Goal: Task Accomplishment & Management: Manage account settings

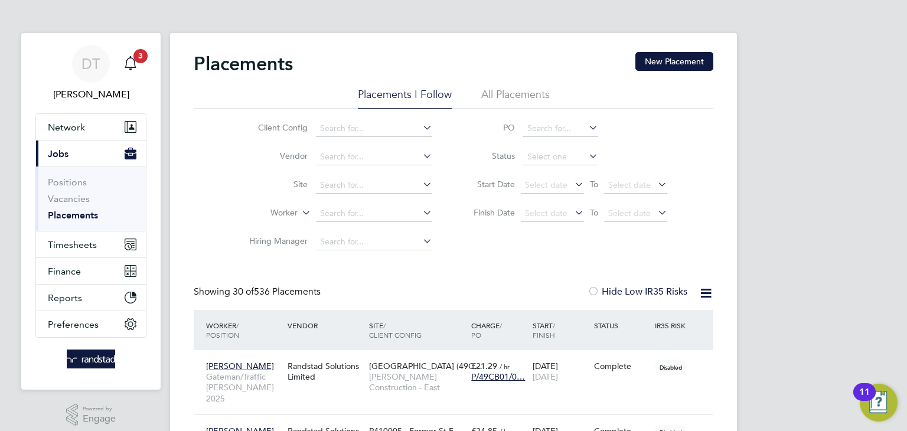
click at [135, 57] on span "3" at bounding box center [141, 56] width 14 height 14
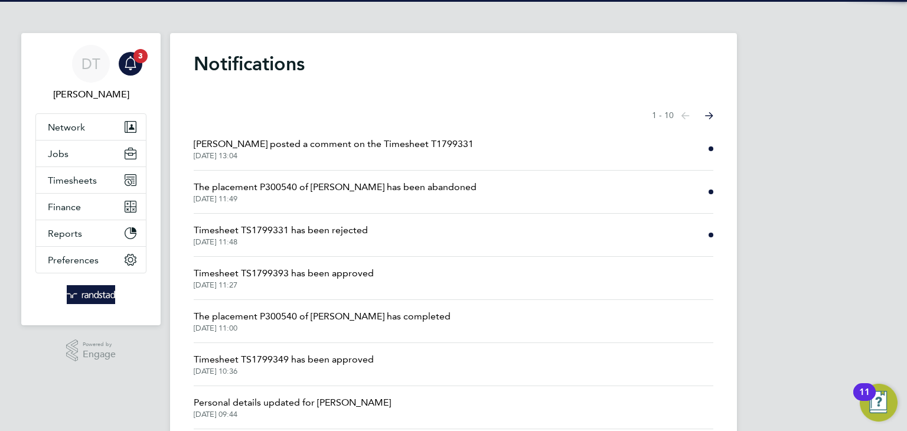
click at [261, 148] on span "George Collins posted a comment on the Timesheet T1799331" at bounding box center [334, 144] width 280 height 14
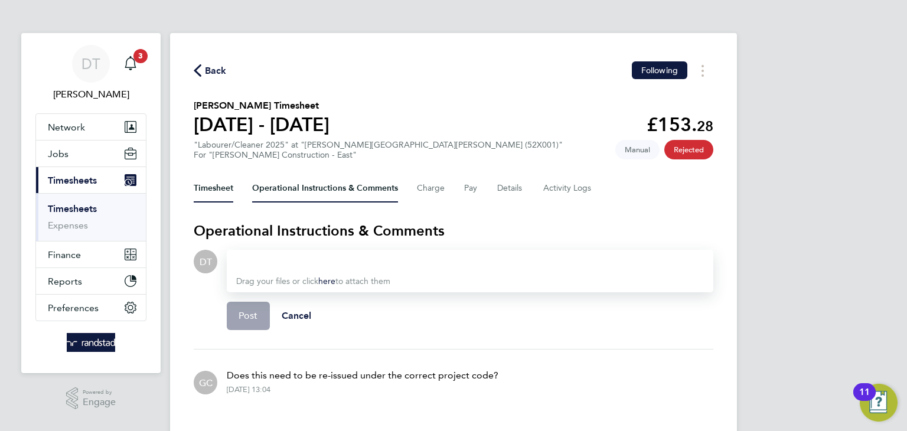
click at [214, 192] on button "Timesheet" at bounding box center [214, 188] width 40 height 28
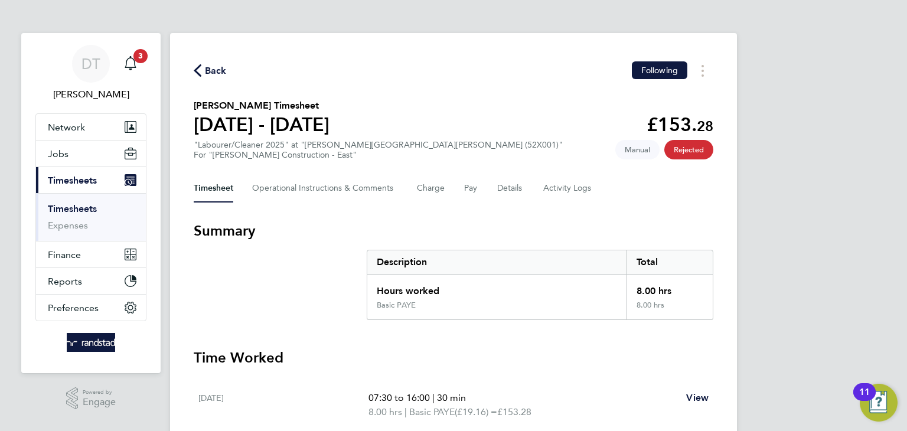
click at [213, 66] on span "Back" at bounding box center [216, 71] width 22 height 14
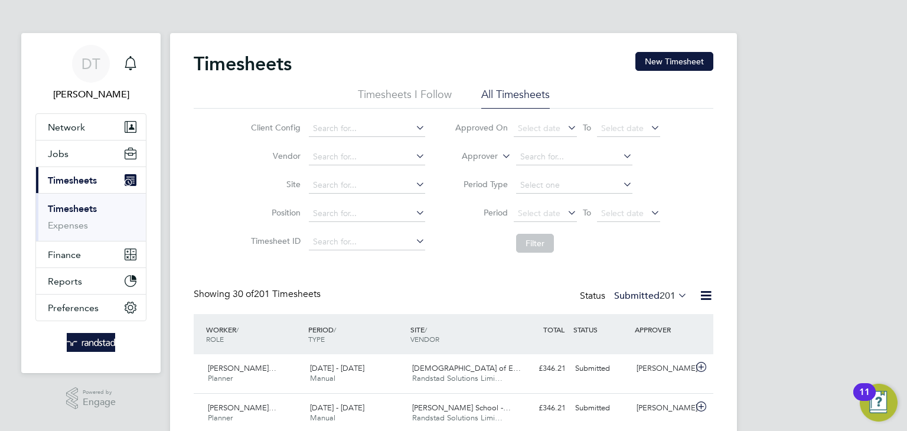
click at [142, 59] on link "DT Daniel Tisseyre" at bounding box center [90, 73] width 111 height 57
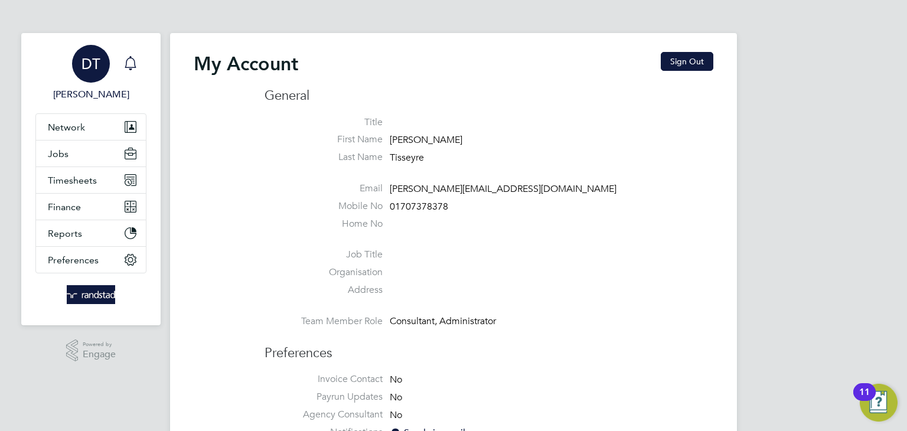
click at [130, 59] on icon "Main navigation" at bounding box center [130, 63] width 14 height 14
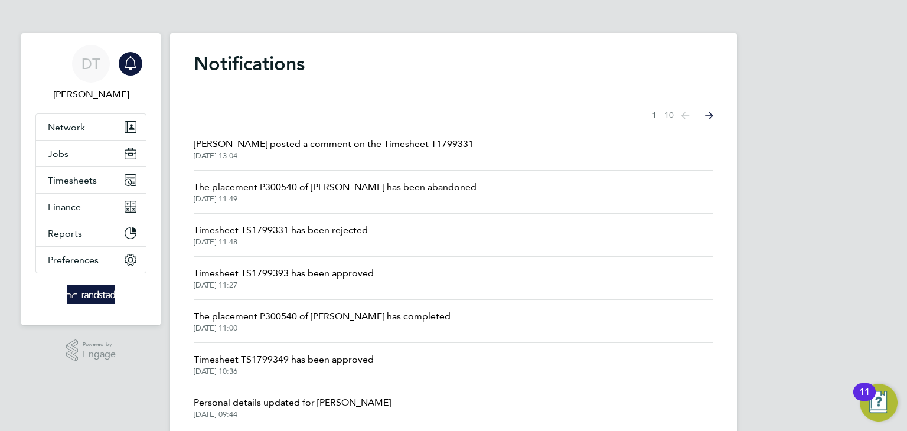
click at [237, 148] on span "George Collins posted a comment on the Timesheet T1799331" at bounding box center [334, 144] width 280 height 14
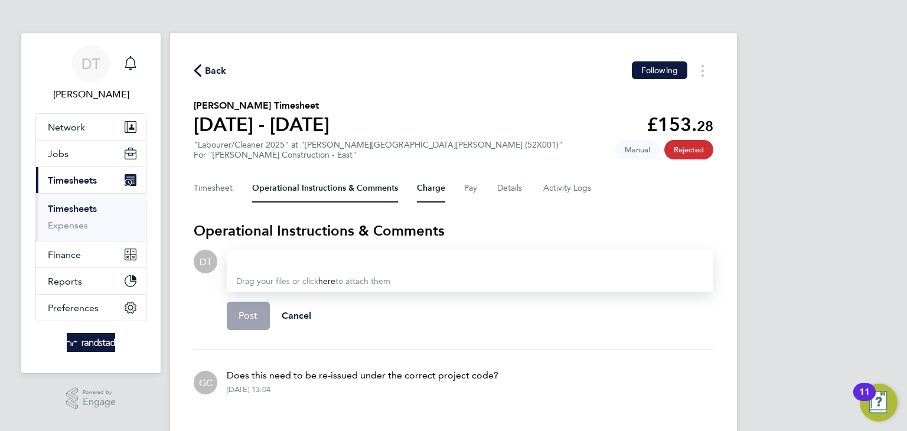
click at [420, 191] on button "Charge" at bounding box center [431, 188] width 28 height 28
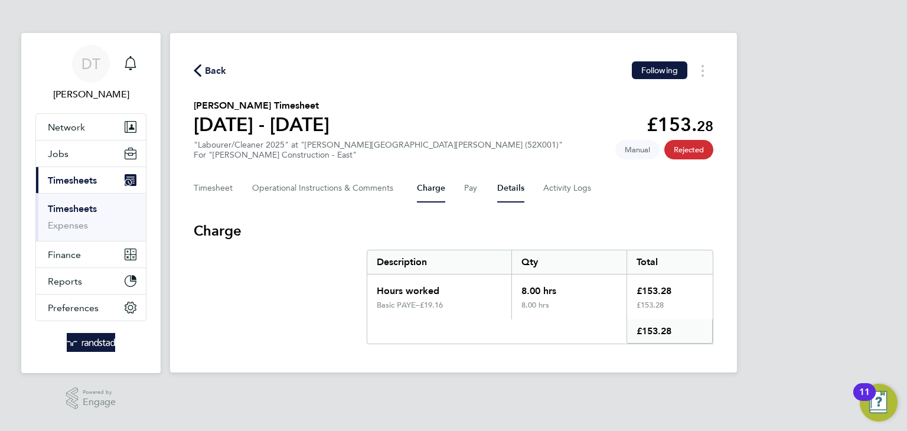
click at [508, 185] on button "Details" at bounding box center [510, 188] width 27 height 28
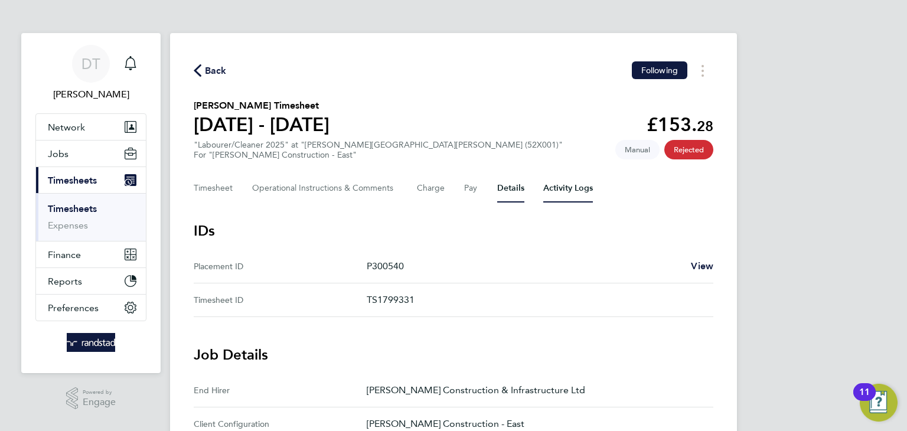
click at [551, 191] on Logs-tab "Activity Logs" at bounding box center [569, 188] width 50 height 28
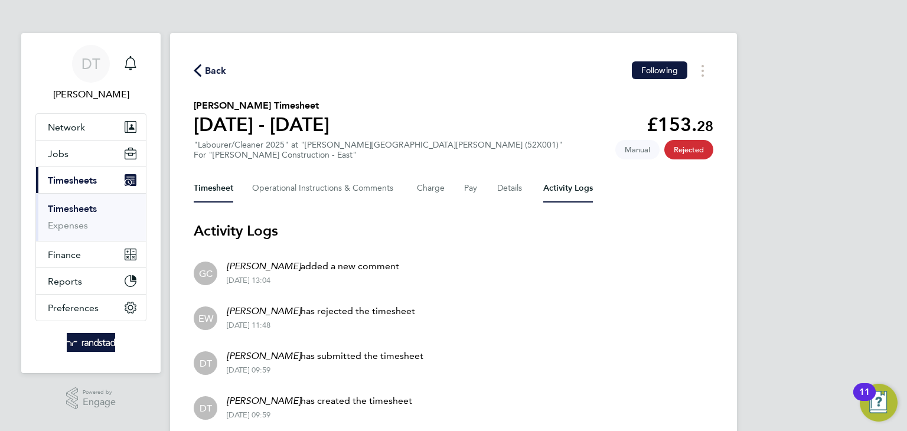
click at [214, 192] on button "Timesheet" at bounding box center [214, 188] width 40 height 28
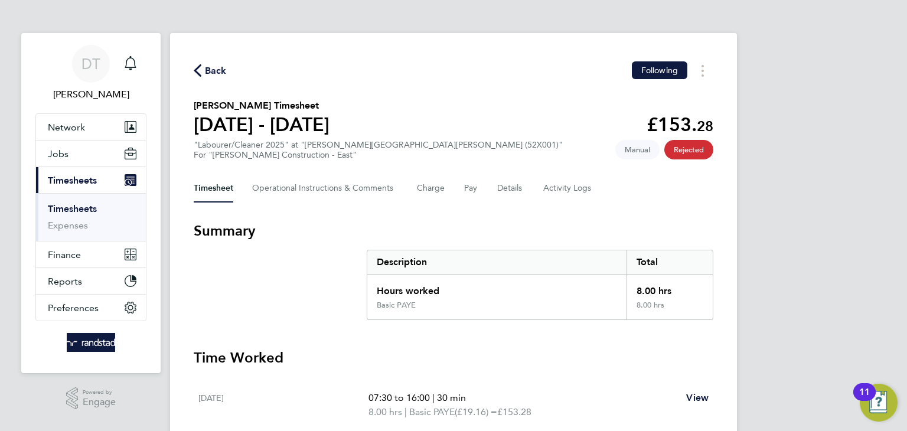
click at [215, 71] on span "Back" at bounding box center [216, 71] width 22 height 14
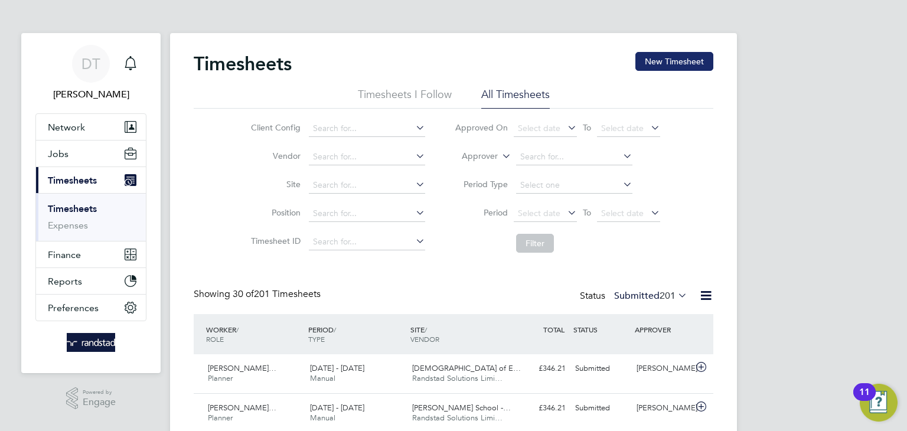
click at [654, 56] on button "New Timesheet" at bounding box center [675, 61] width 78 height 19
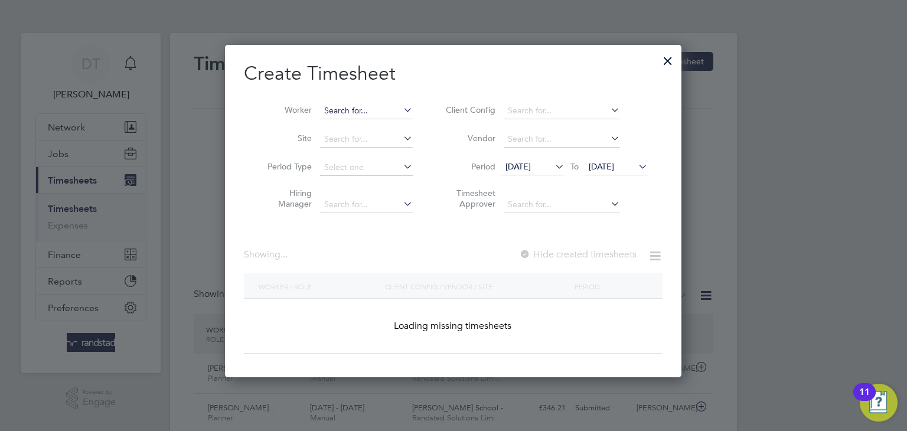
click at [340, 108] on input at bounding box center [366, 111] width 93 height 17
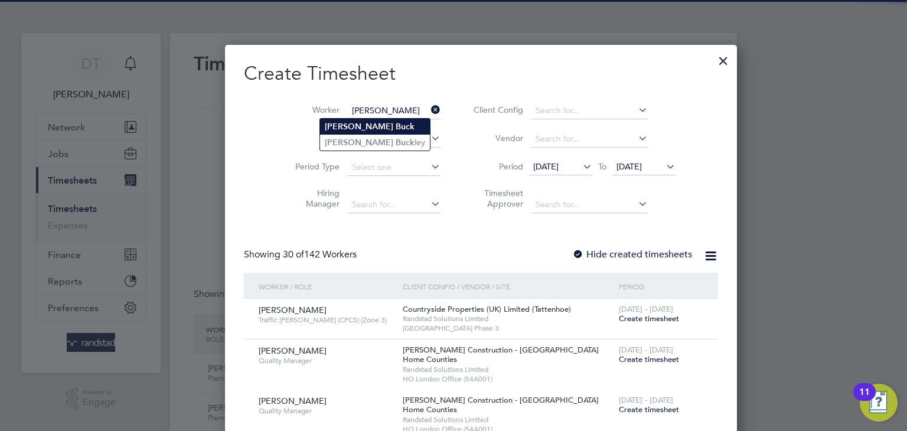
type input "[PERSON_NAME]"
click at [340, 126] on b "[PERSON_NAME]" at bounding box center [359, 127] width 69 height 10
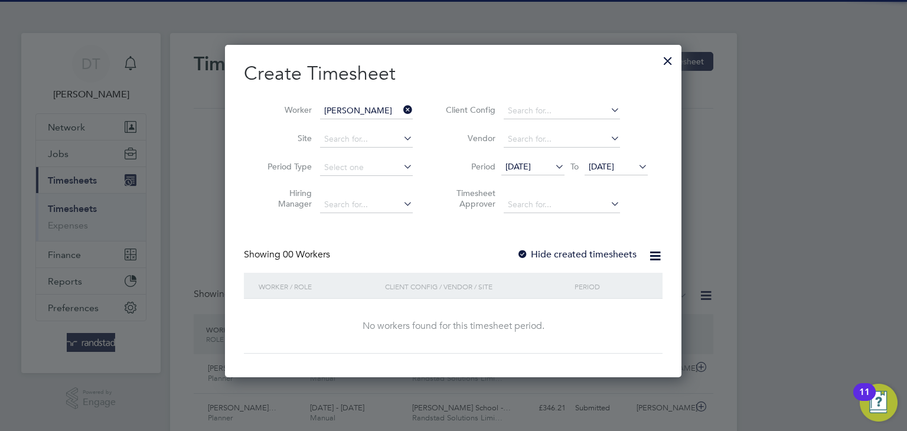
click at [539, 254] on label "Hide created timesheets" at bounding box center [577, 255] width 120 height 12
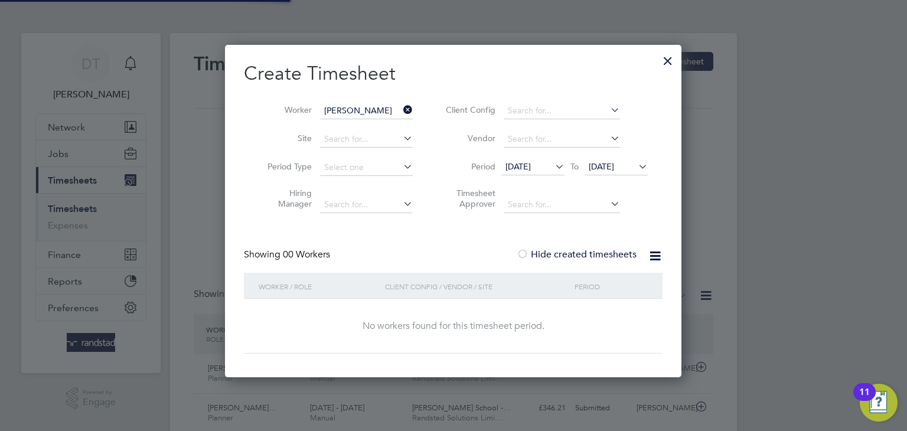
click at [603, 161] on span "[DATE]" at bounding box center [601, 166] width 25 height 11
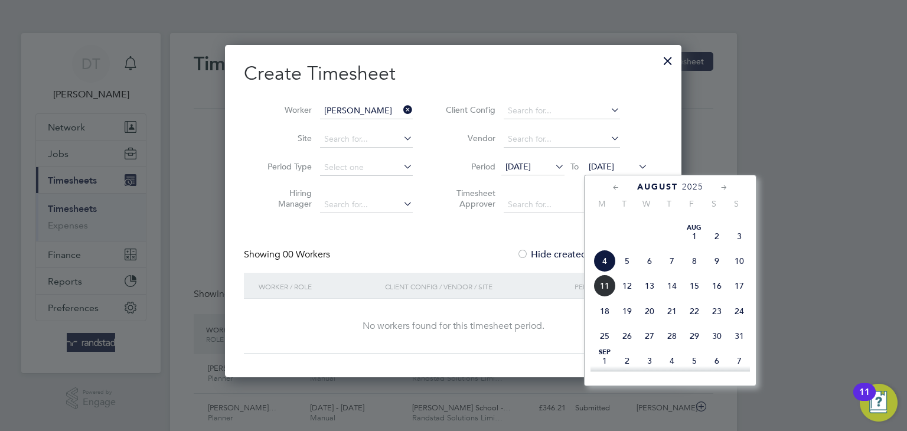
click at [611, 297] on span "11" at bounding box center [605, 286] width 22 height 22
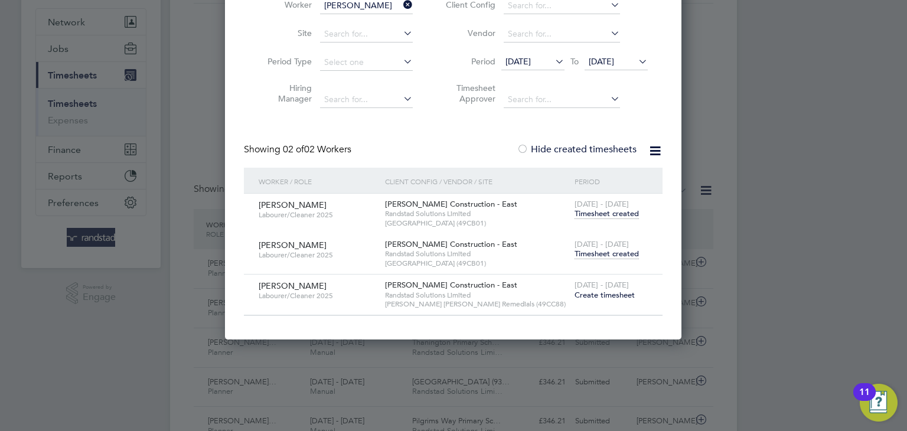
click at [594, 290] on span "Create timesheet" at bounding box center [605, 295] width 60 height 10
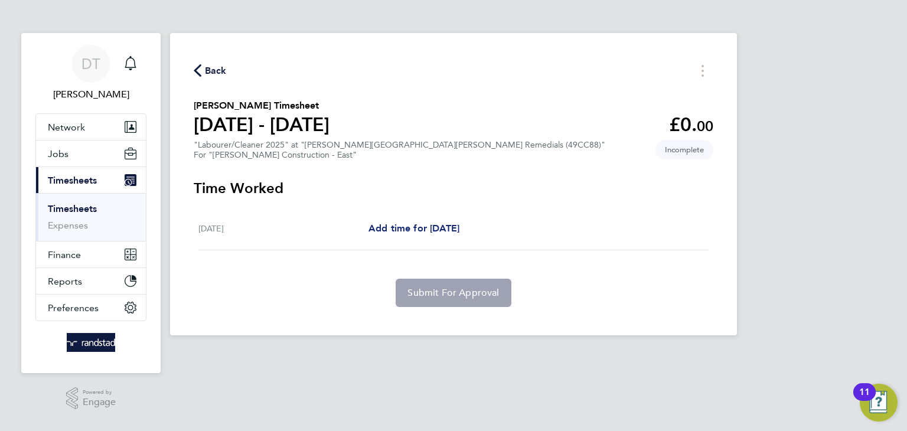
click at [424, 230] on span "Add time for Fri 08 Aug" at bounding box center [414, 228] width 91 height 11
select select "60"
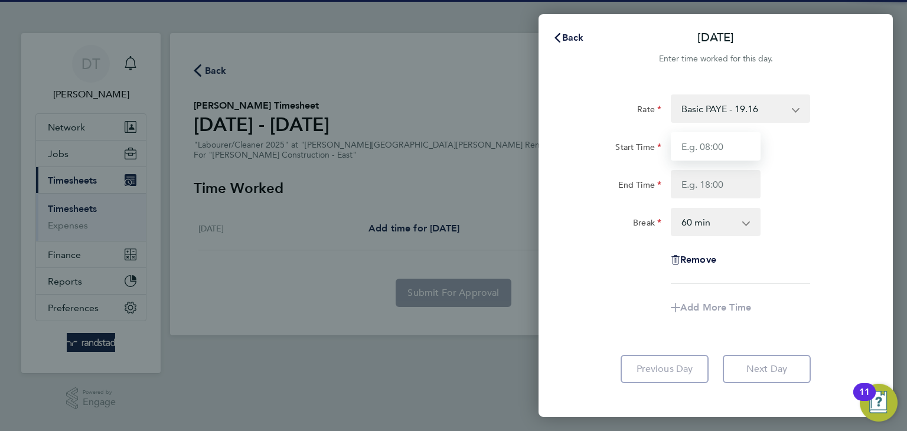
click at [713, 157] on input "Start Time" at bounding box center [716, 146] width 90 height 28
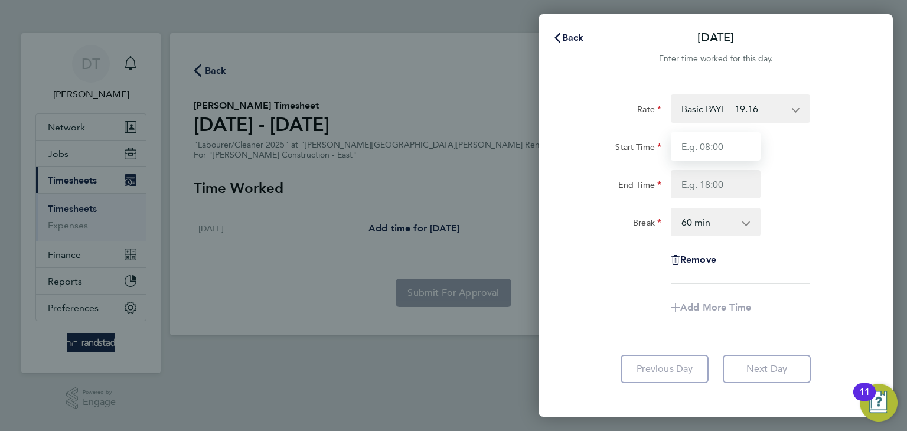
type input "07:30"
click at [724, 178] on input "End Time" at bounding box center [716, 184] width 90 height 28
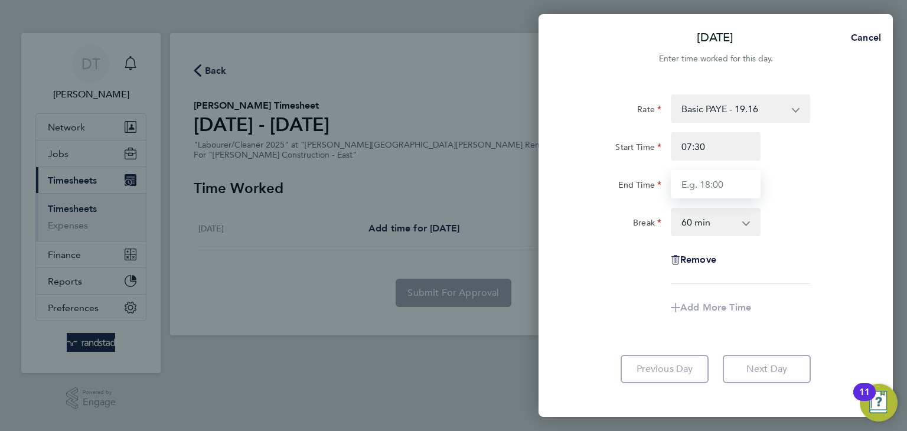
type input "16:00"
click at [687, 227] on select "0 min 15 min 30 min 45 min 60 min 75 min 90 min" at bounding box center [708, 222] width 73 height 26
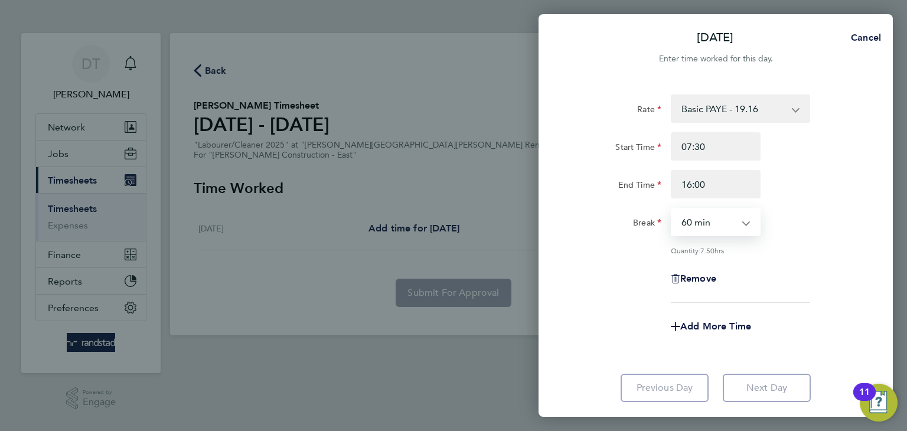
select select "30"
click at [672, 209] on select "0 min 15 min 30 min 45 min 60 min 75 min 90 min" at bounding box center [708, 222] width 73 height 26
click at [614, 260] on div "Rate Basic PAYE - 19.16 OT PAYE - 27.44 Start Time 07:30 End Time 16:00 Break 0…" at bounding box center [716, 199] width 288 height 209
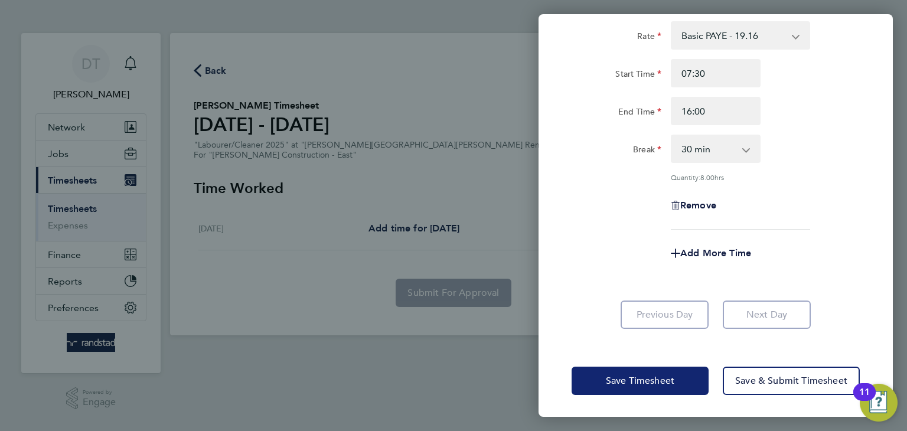
click at [645, 382] on span "Save Timesheet" at bounding box center [640, 381] width 69 height 12
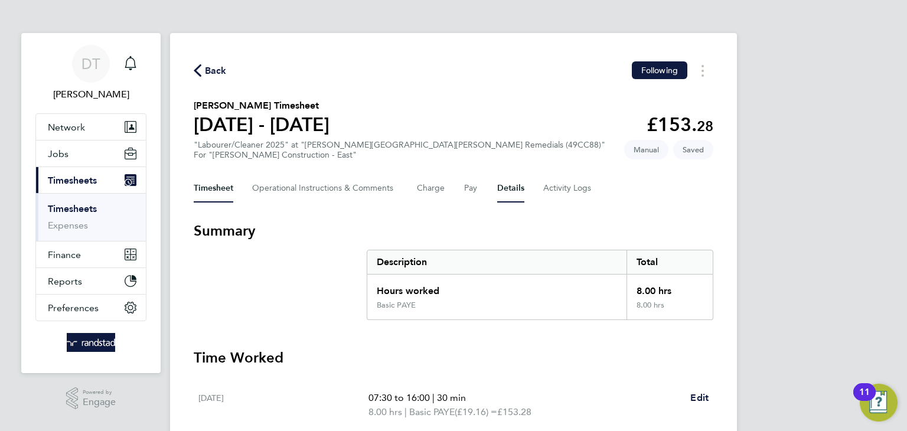
click at [508, 181] on button "Details" at bounding box center [510, 188] width 27 height 28
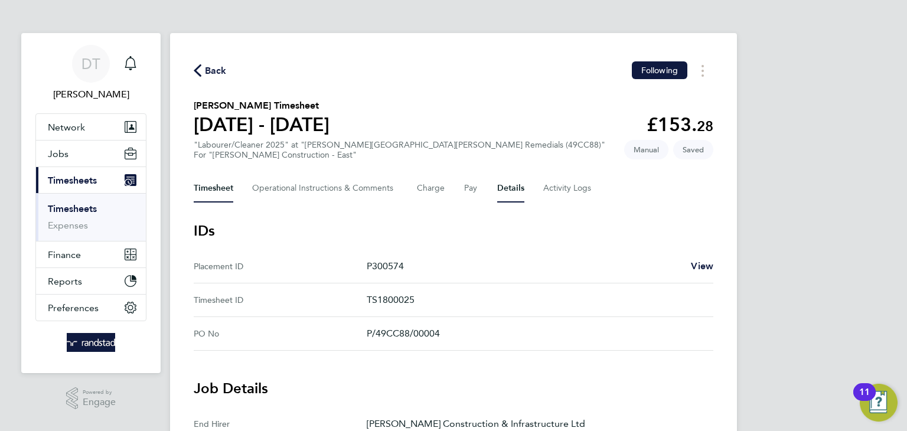
click at [208, 192] on button "Timesheet" at bounding box center [214, 188] width 40 height 28
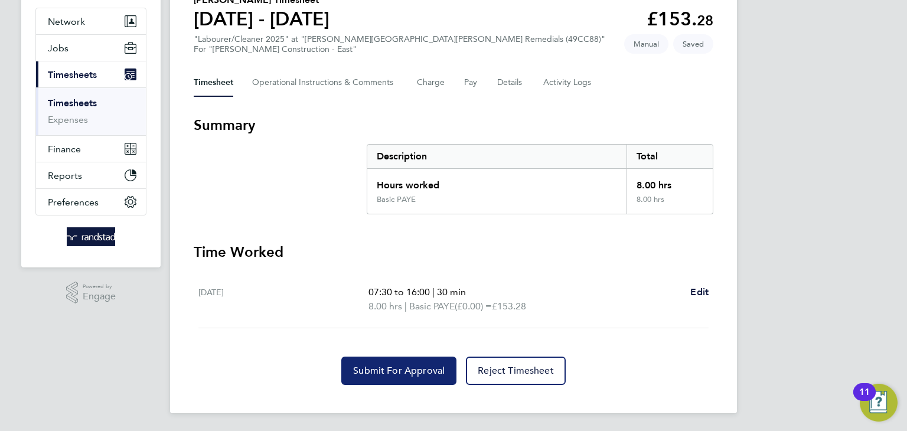
click at [384, 366] on span "Submit For Approval" at bounding box center [399, 371] width 92 height 12
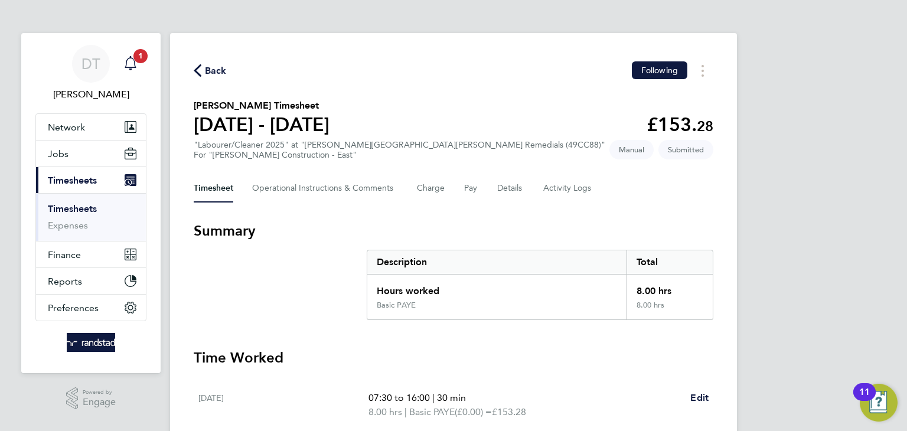
click at [136, 61] on span "1" at bounding box center [141, 56] width 14 height 14
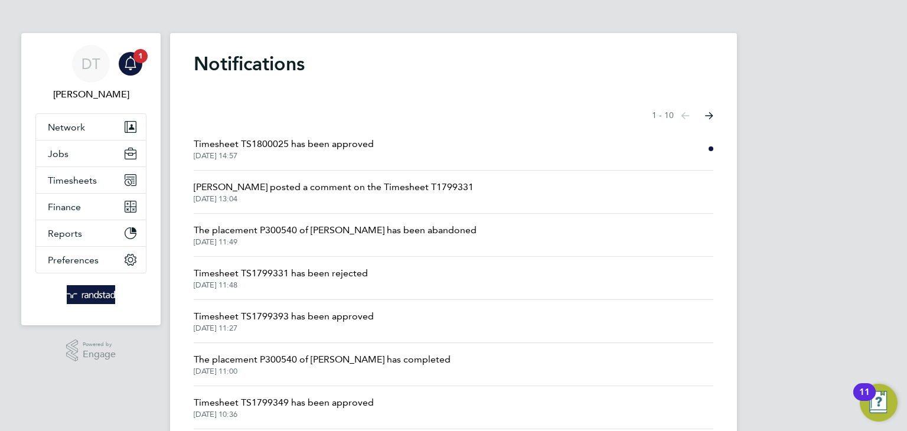
click at [264, 155] on span "11 Aug 2025, 14:57" at bounding box center [284, 155] width 180 height 9
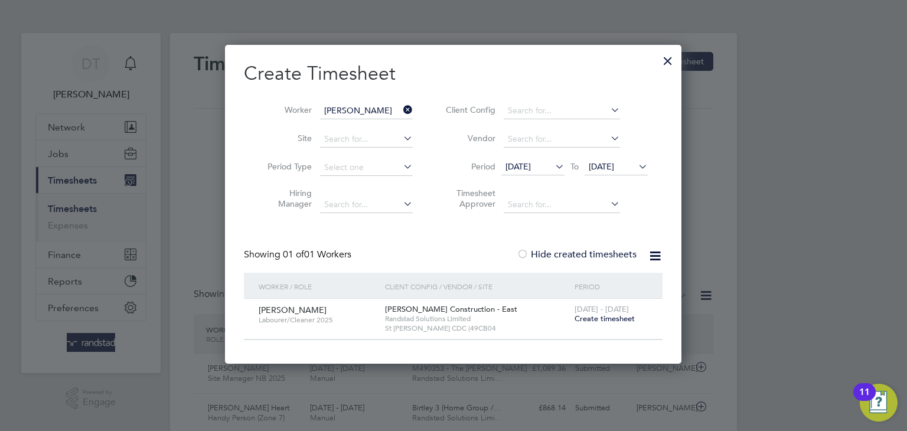
click at [657, 61] on h2 "Create Timesheet" at bounding box center [453, 73] width 419 height 25
click at [662, 61] on div at bounding box center [668, 57] width 21 height 21
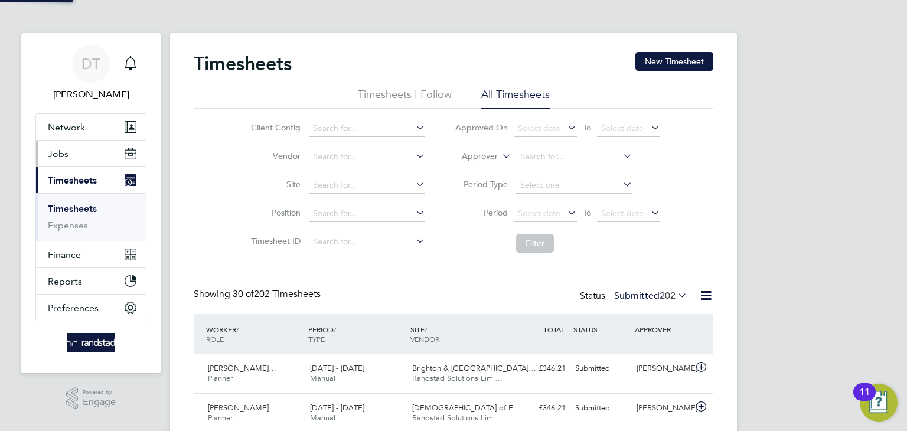
click at [93, 148] on button "Jobs" at bounding box center [91, 154] width 110 height 26
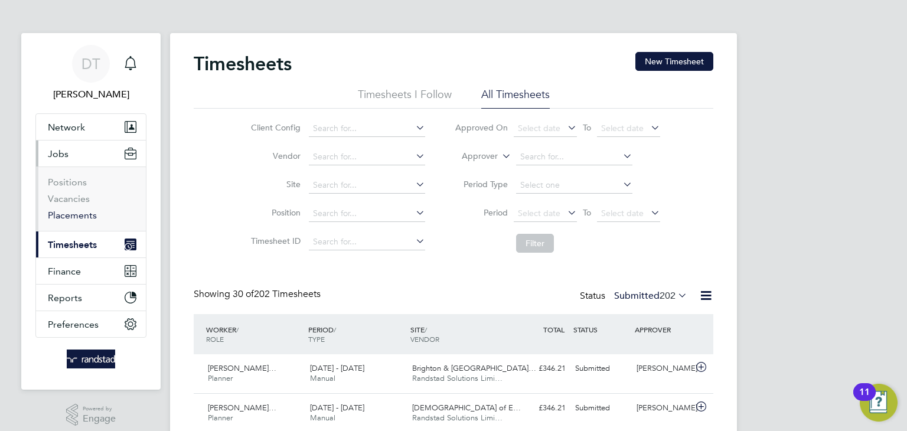
click at [65, 211] on link "Placements" at bounding box center [72, 215] width 49 height 11
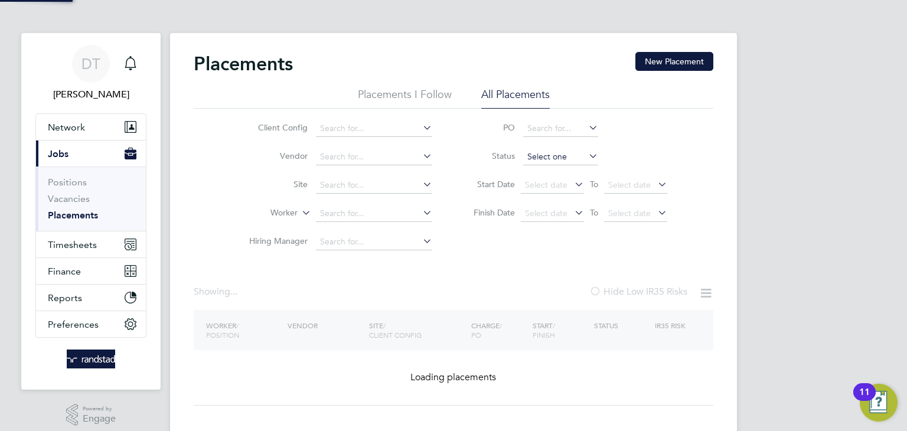
click at [538, 154] on input at bounding box center [560, 157] width 75 height 17
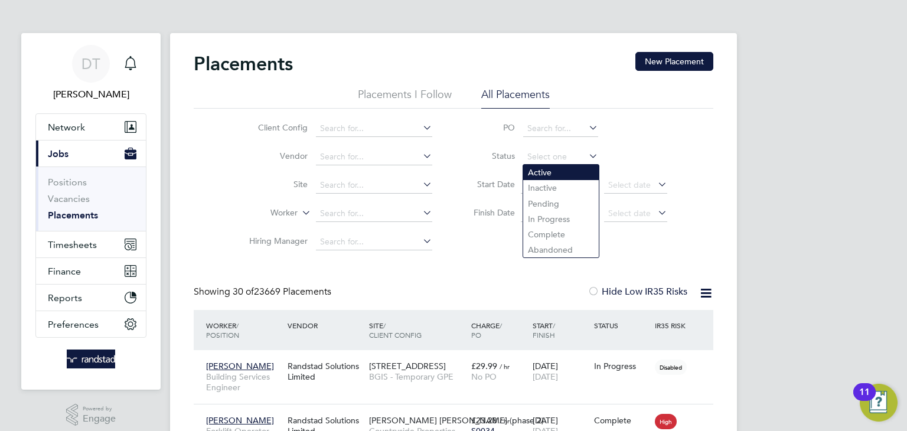
click at [539, 175] on li "Active" at bounding box center [561, 172] width 76 height 15
type input "Active"
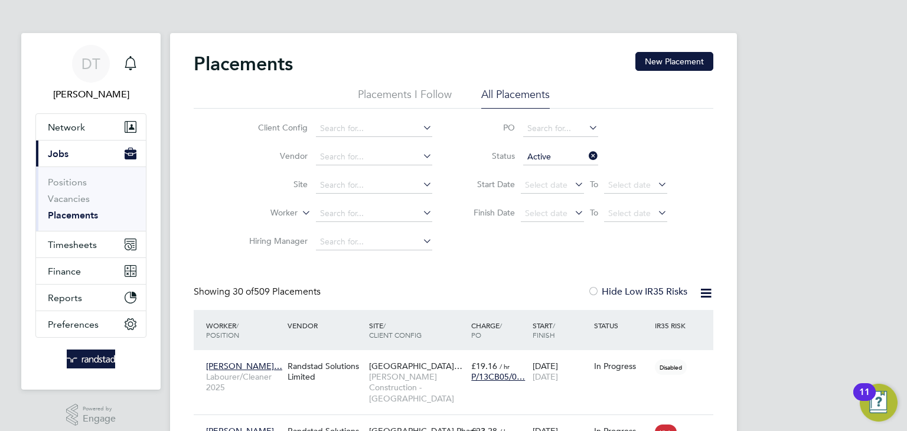
click at [418, 95] on li "Placements I Follow" at bounding box center [405, 97] width 94 height 21
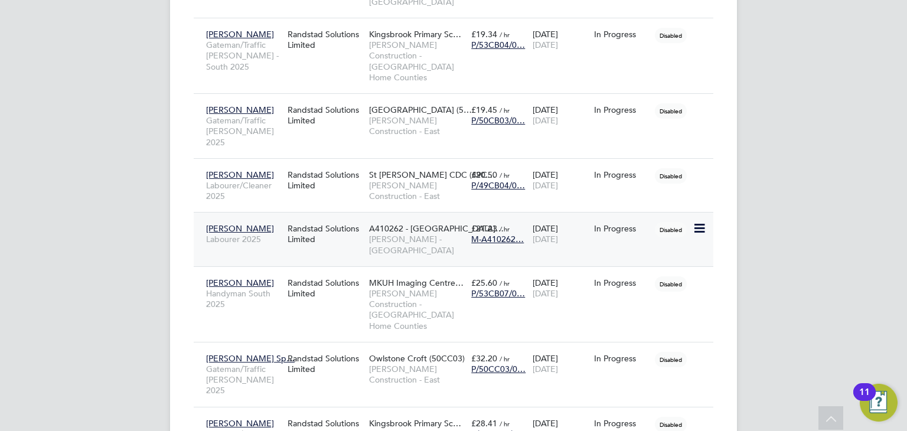
click at [369, 217] on div "A410262 - [GEOGRAPHIC_DATA]… [PERSON_NAME] - [GEOGRAPHIC_DATA]" at bounding box center [417, 239] width 102 height 44
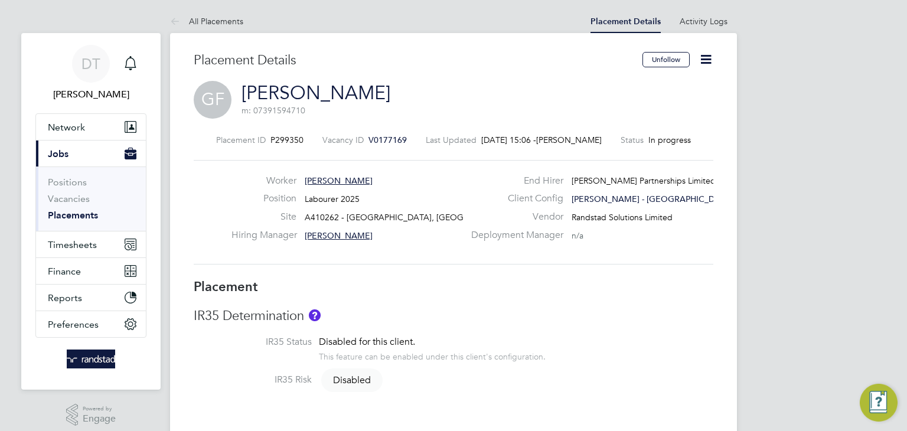
click at [705, 58] on icon at bounding box center [706, 59] width 15 height 15
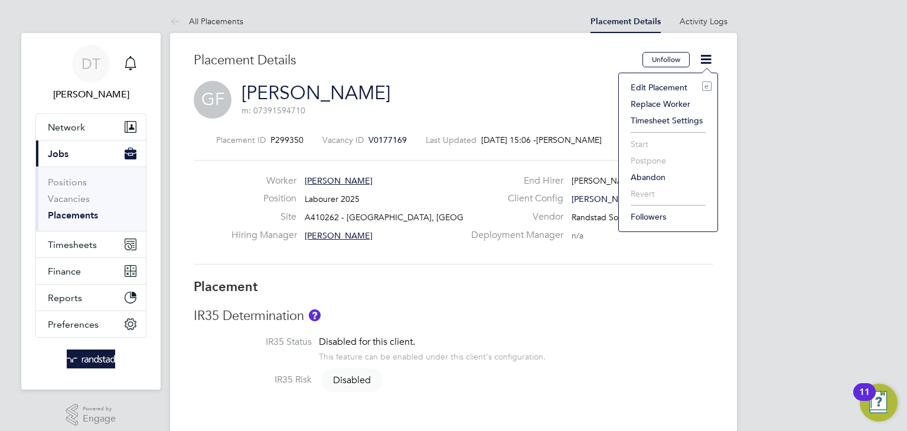
click at [657, 86] on li "Edit Placement e" at bounding box center [668, 87] width 87 height 17
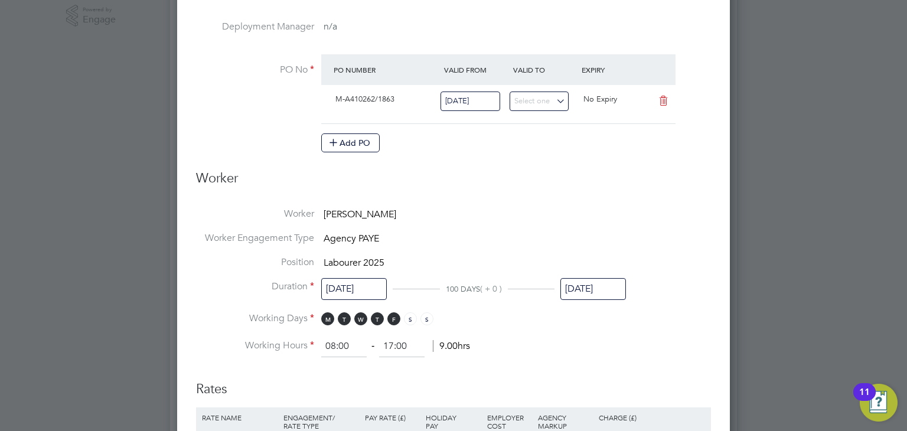
click at [583, 282] on input "[DATE]" at bounding box center [594, 289] width 66 height 22
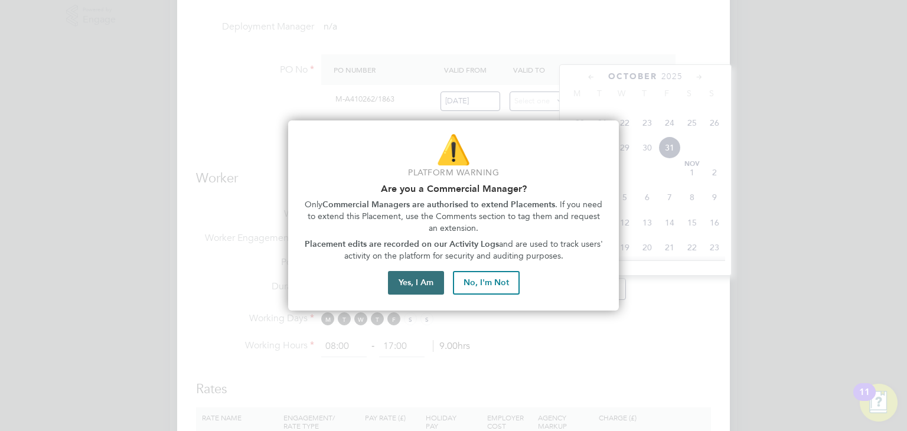
click at [435, 273] on button "Yes, I Am" at bounding box center [416, 283] width 56 height 24
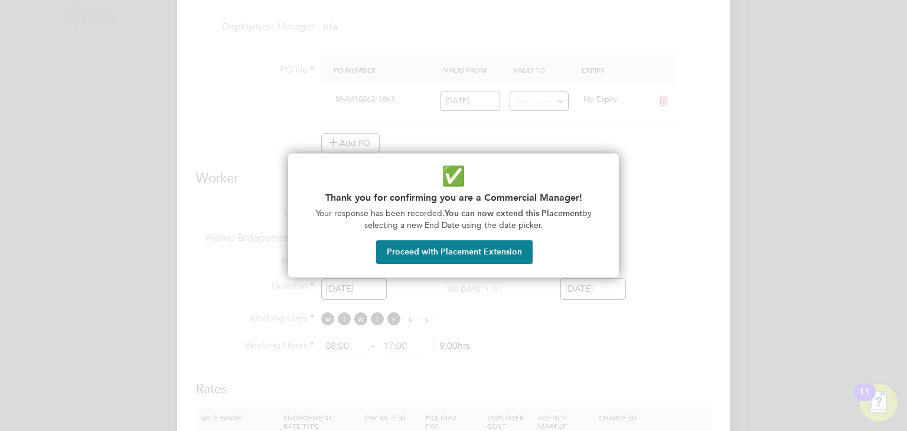
click at [473, 237] on div "✅ Thank you for confirming you are a Commercial Manager! Your response has been…" at bounding box center [453, 216] width 331 height 124
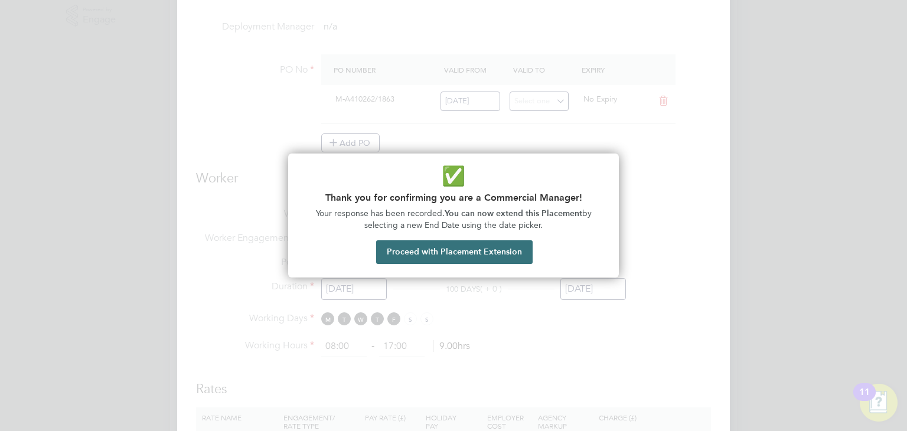
click at [483, 246] on button "Proceed with Placement Extension" at bounding box center [454, 252] width 157 height 24
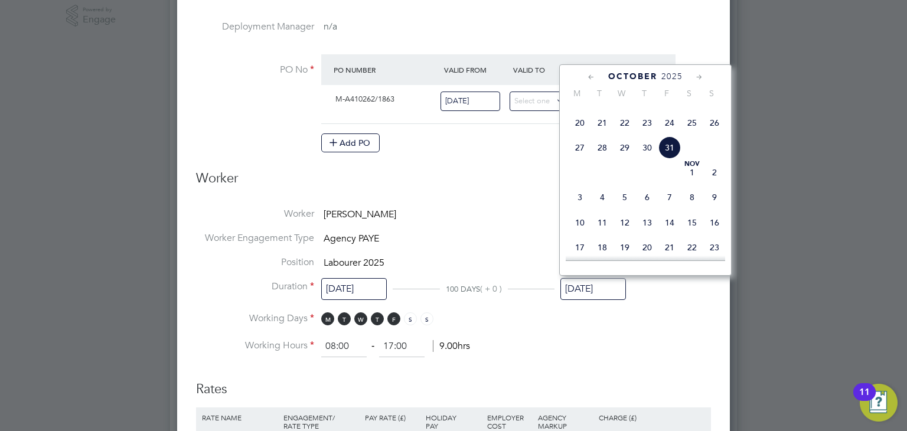
click at [591, 78] on icon at bounding box center [591, 77] width 11 height 13
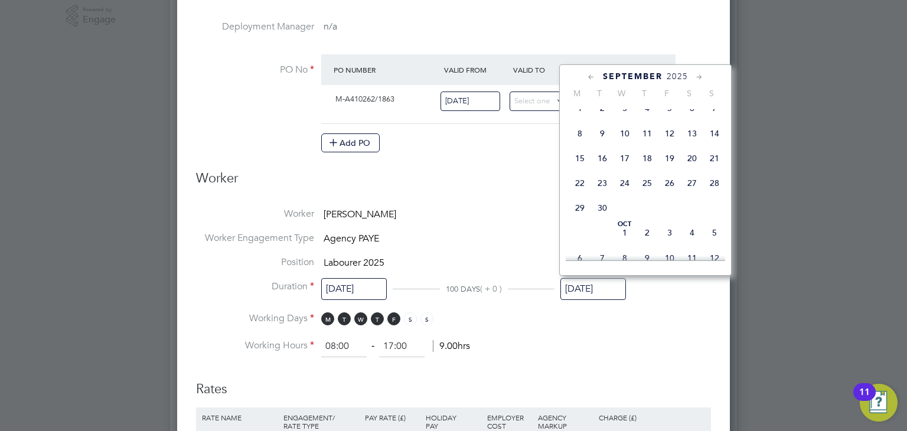
click at [591, 78] on icon at bounding box center [591, 77] width 11 height 13
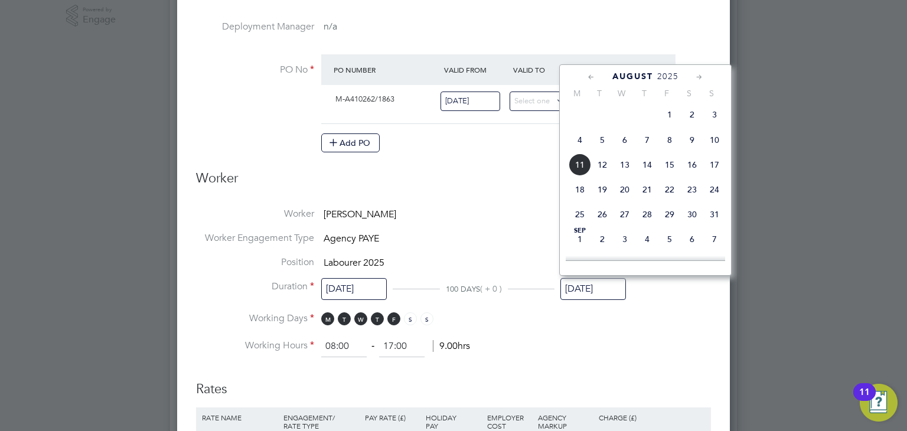
click at [671, 123] on span "Aug 1" at bounding box center [670, 114] width 22 height 22
type input "[DATE]"
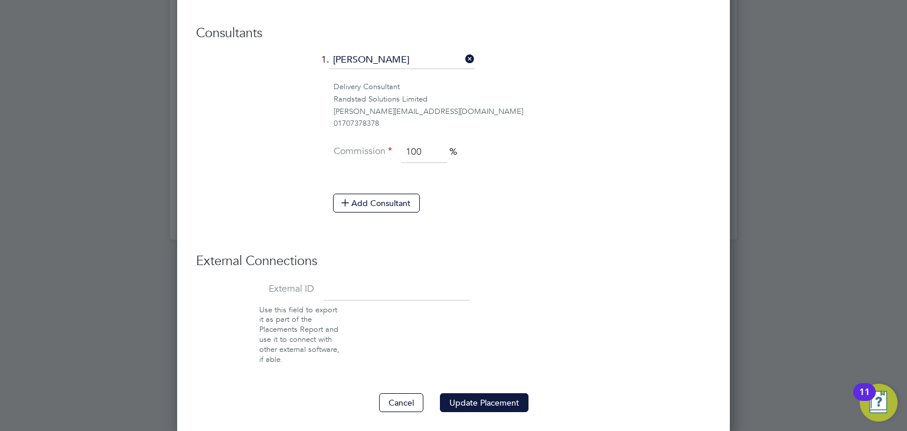
click at [486, 399] on button "Update Placement" at bounding box center [484, 402] width 89 height 19
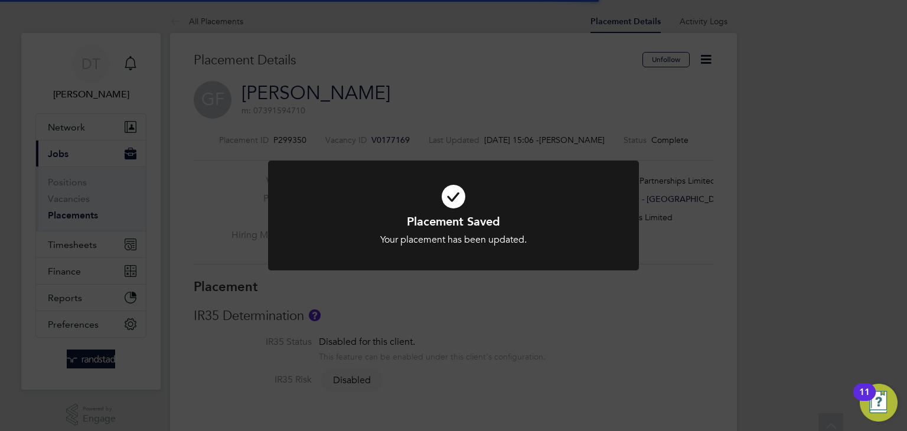
click at [244, 155] on div "Placement Saved Your placement has been updated. Cancel Okay" at bounding box center [453, 215] width 907 height 431
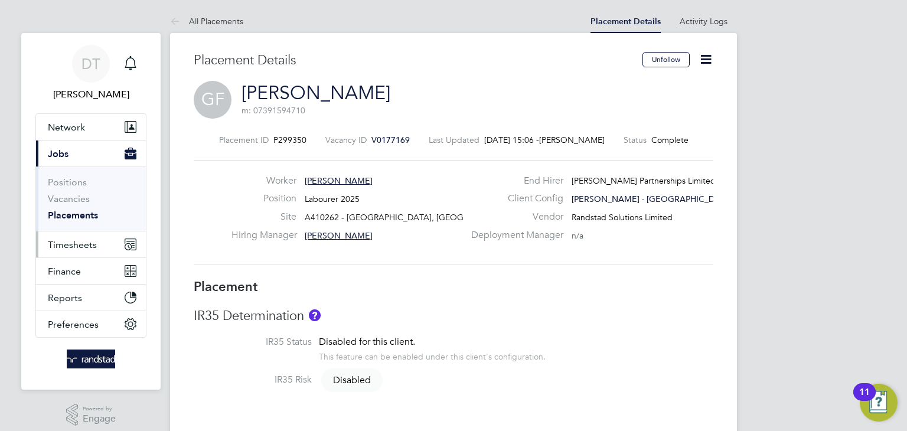
click at [80, 248] on span "Timesheets" at bounding box center [72, 244] width 49 height 11
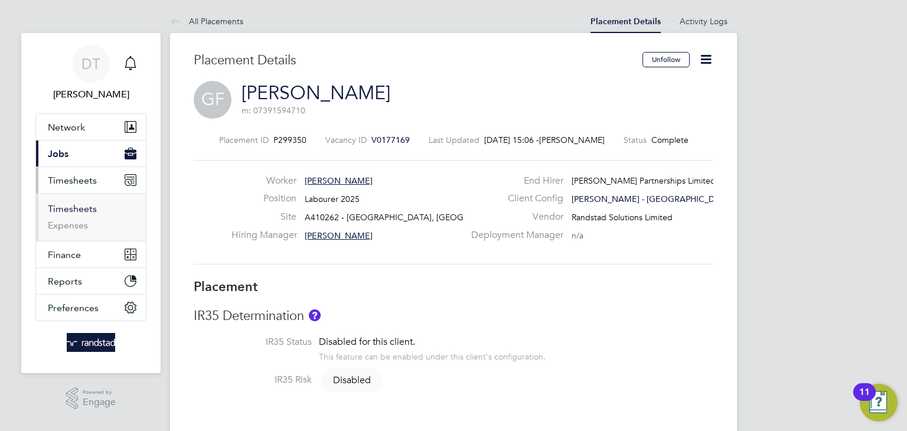
click at [75, 210] on link "Timesheets" at bounding box center [72, 208] width 49 height 11
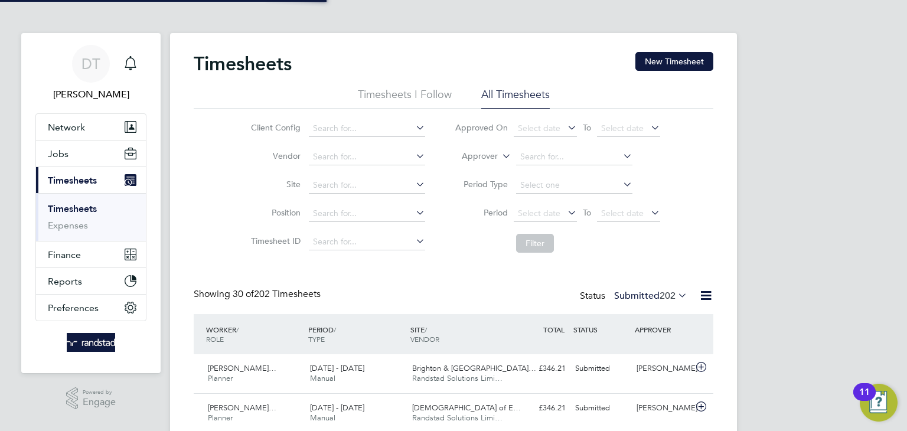
scroll to position [30, 103]
